Goal: Task Accomplishment & Management: Manage account settings

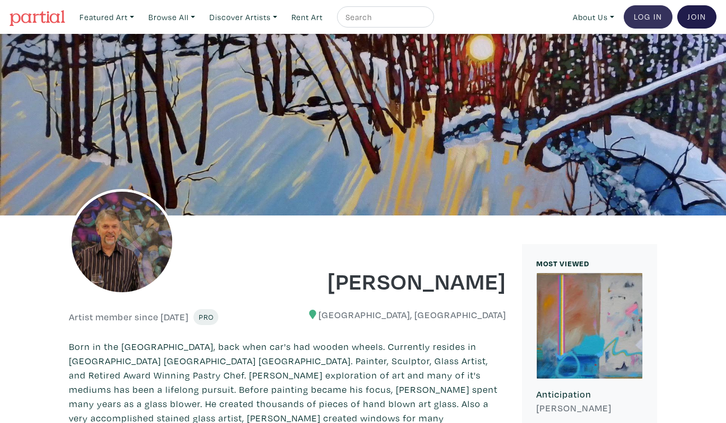
click at [651, 14] on link "Log In" at bounding box center [647, 16] width 49 height 23
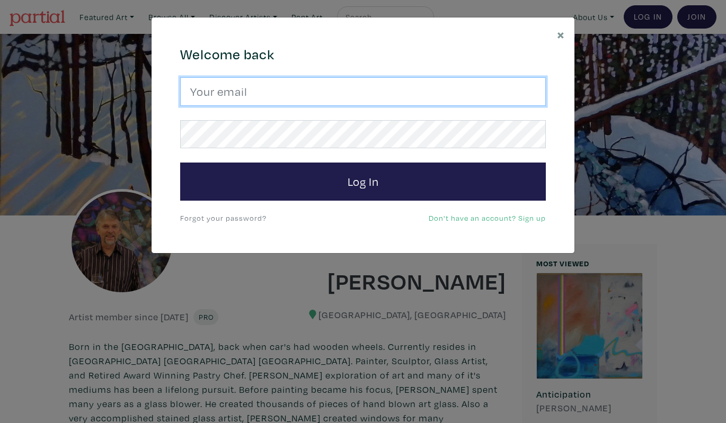
type input "gordsellen@gmail.com"
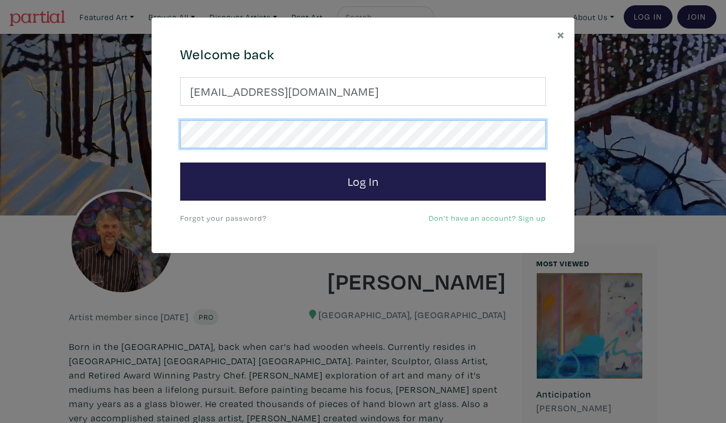
click at [363, 181] on button "Log In" at bounding box center [363, 182] width 366 height 38
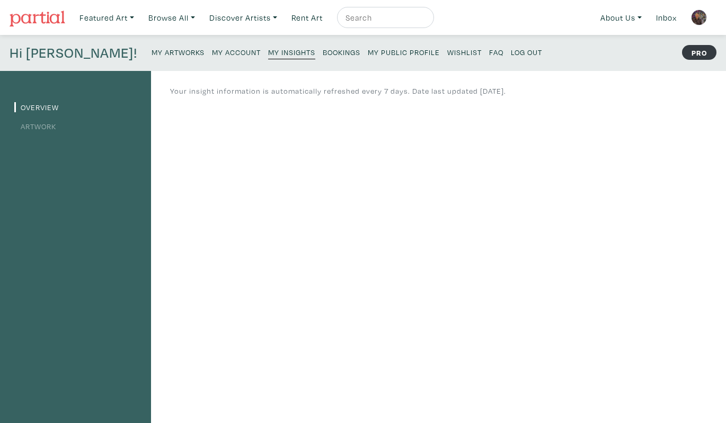
scroll to position [8, 0]
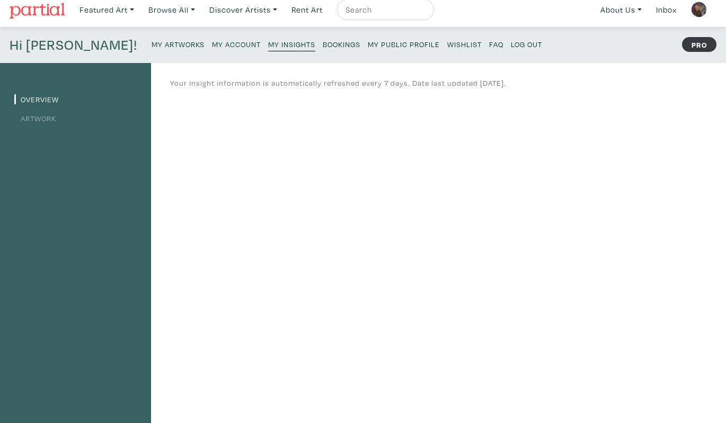
click at [48, 8] on img at bounding box center [38, 11] width 56 height 16
